Goal: Navigation & Orientation: Go to known website

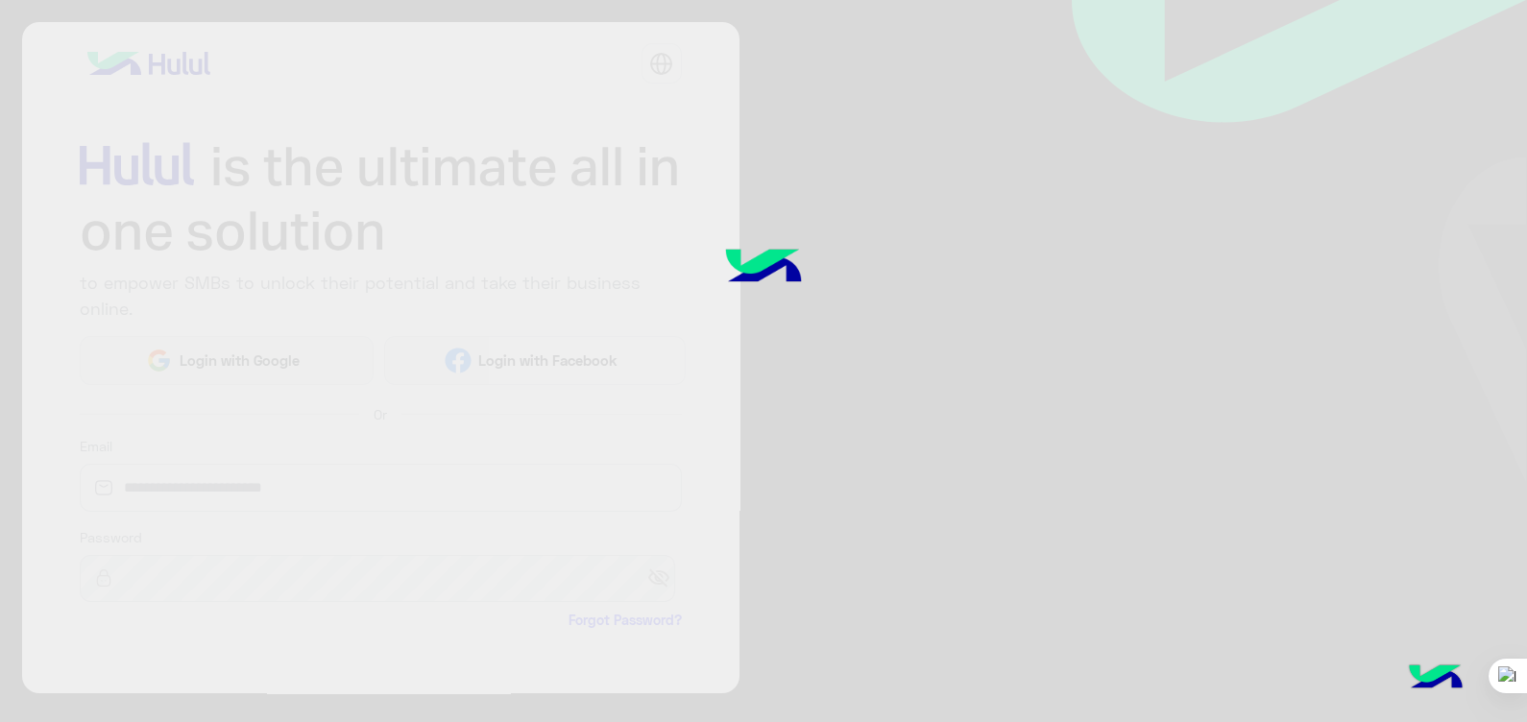
drag, startPoint x: 458, startPoint y: 363, endPoint x: 1072, endPoint y: 355, distance: 613.8
click at [1072, 355] on div at bounding box center [763, 360] width 1527 height 723
